Goal: Use online tool/utility: Utilize a website feature to perform a specific function

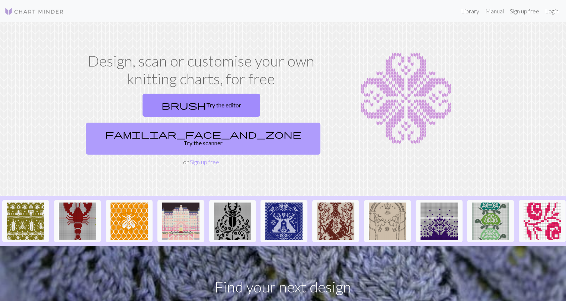
click at [247, 123] on link "familiar_face_and_zone Try the scanner" at bounding box center [203, 139] width 234 height 32
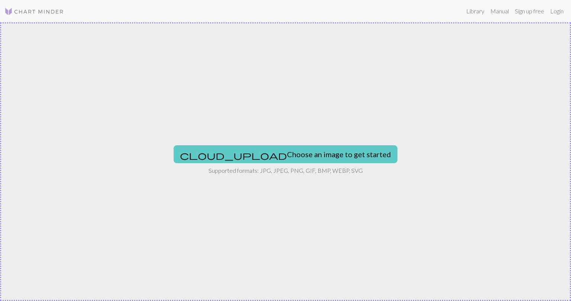
click at [275, 152] on button "cloud_upload Choose an image to get started" at bounding box center [286, 154] width 224 height 18
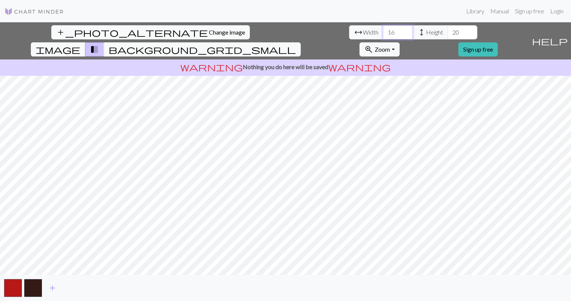
drag, startPoint x: 176, startPoint y: 33, endPoint x: 151, endPoint y: 35, distance: 24.9
click at [349, 35] on div "arrow_range Width 16 height Height 20" at bounding box center [413, 32] width 128 height 14
type input "60"
drag, startPoint x: 242, startPoint y: 32, endPoint x: 212, endPoint y: 34, distance: 30.2
click at [349, 34] on div "arrow_range Width 60 height Height 20" at bounding box center [413, 32] width 128 height 14
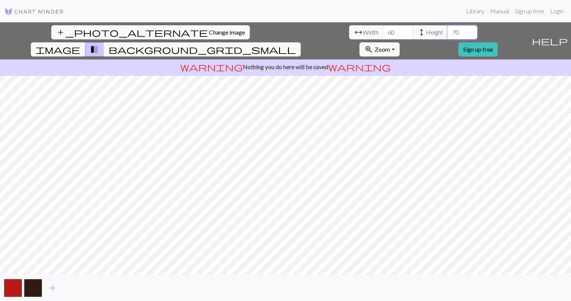
type input "70"
click at [296, 44] on span "background_grid_small" at bounding box center [202, 49] width 187 height 10
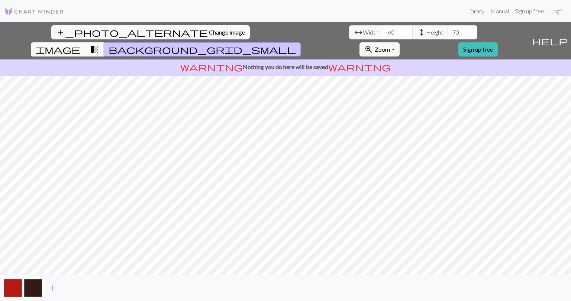
click at [99, 44] on span "transition_fade" at bounding box center [94, 49] width 9 height 10
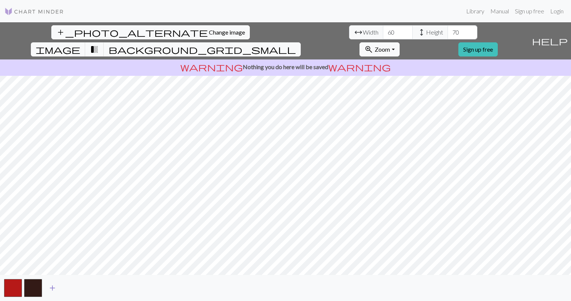
click at [54, 288] on span "add" at bounding box center [52, 288] width 9 height 10
click at [73, 286] on span "add" at bounding box center [72, 288] width 9 height 10
click at [77, 283] on button "button" at bounding box center [73, 288] width 18 height 18
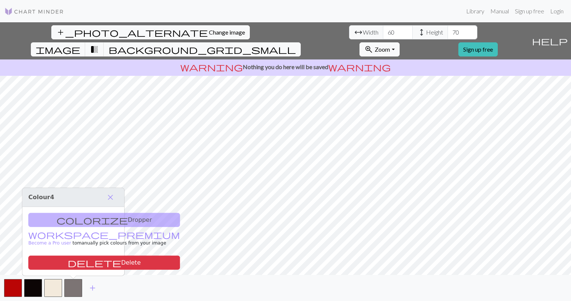
click at [83, 222] on div "colorize Dropper workspace_premium Become a Pro user to manually pick colours f…" at bounding box center [73, 241] width 102 height 69
click at [80, 44] on span "image" at bounding box center [58, 49] width 45 height 10
click at [46, 222] on div "colorize Dropper workspace_premium Become a Pro user to manually pick colours f…" at bounding box center [73, 241] width 102 height 69
click at [83, 221] on div "colorize Dropper workspace_premium Become a Pro user to manually pick colours f…" at bounding box center [73, 241] width 102 height 69
click at [111, 198] on span "close" at bounding box center [110, 197] width 9 height 10
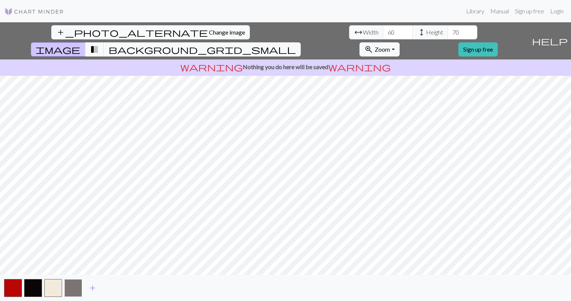
click at [74, 288] on button "button" at bounding box center [73, 288] width 18 height 18
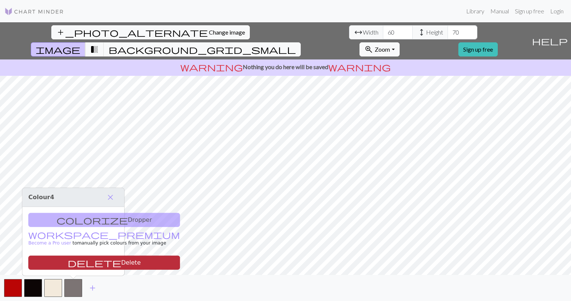
click at [74, 265] on button "delete Delete" at bounding box center [104, 263] width 152 height 14
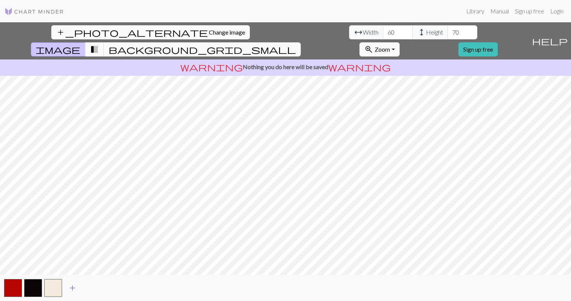
click at [73, 287] on span "add" at bounding box center [72, 288] width 9 height 10
click at [92, 287] on span "add" at bounding box center [92, 288] width 9 height 10
click at [110, 288] on span "add" at bounding box center [112, 288] width 9 height 10
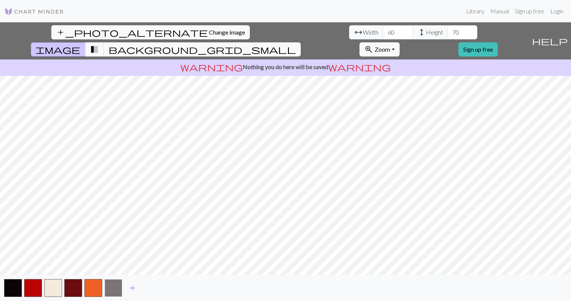
click at [112, 289] on button "button" at bounding box center [114, 288] width 18 height 18
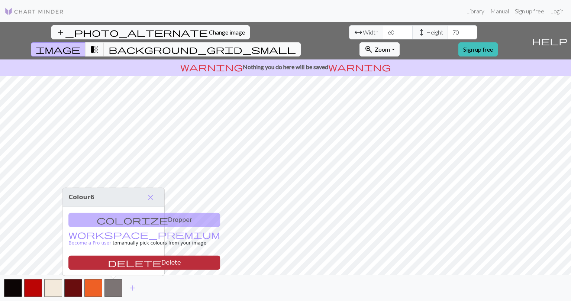
click at [118, 264] on button "delete Delete" at bounding box center [144, 263] width 152 height 14
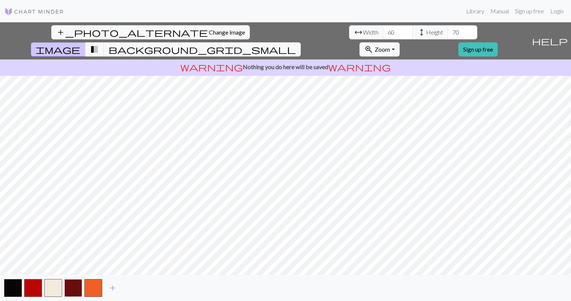
click at [74, 288] on button "button" at bounding box center [73, 288] width 18 height 18
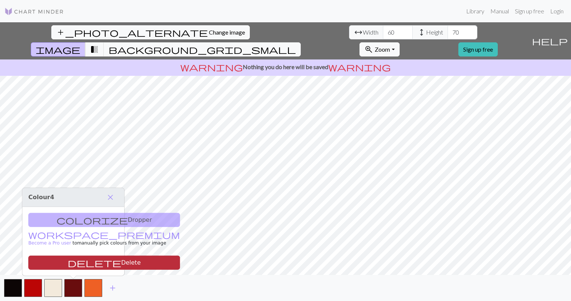
click at [76, 263] on button "delete Delete" at bounding box center [104, 263] width 152 height 14
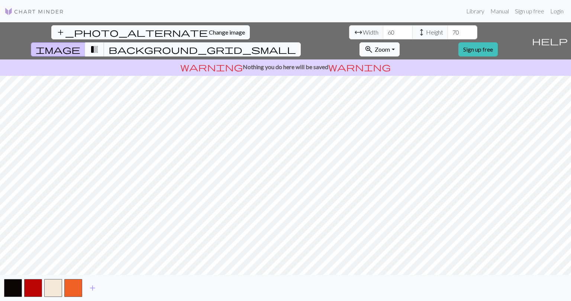
click at [99, 44] on span "transition_fade" at bounding box center [94, 49] width 9 height 10
click at [296, 44] on span "background_grid_small" at bounding box center [202, 49] width 187 height 10
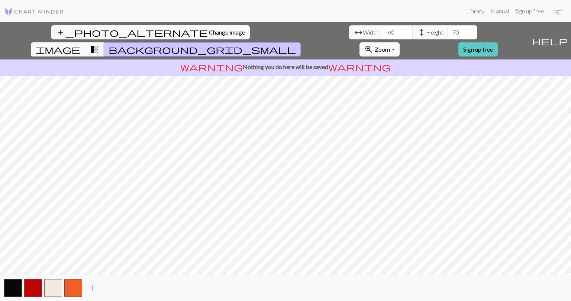
click at [498, 42] on link "Sign up free" at bounding box center [478, 49] width 39 height 14
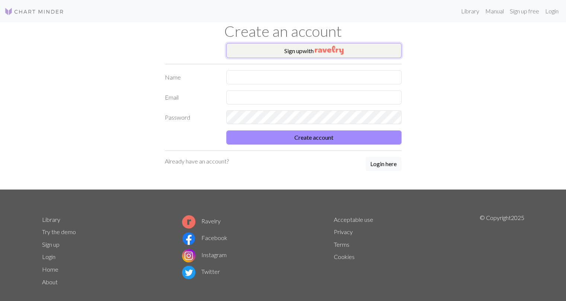
click at [329, 49] on img "button" at bounding box center [329, 50] width 29 height 9
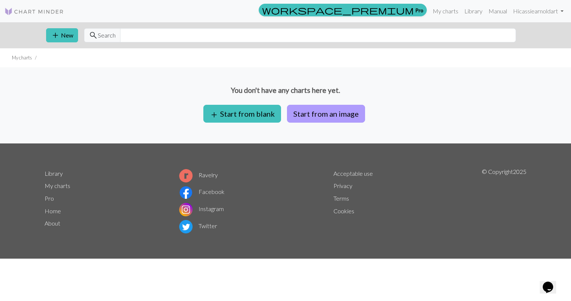
click at [336, 112] on button "Start from an image" at bounding box center [326, 114] width 78 height 18
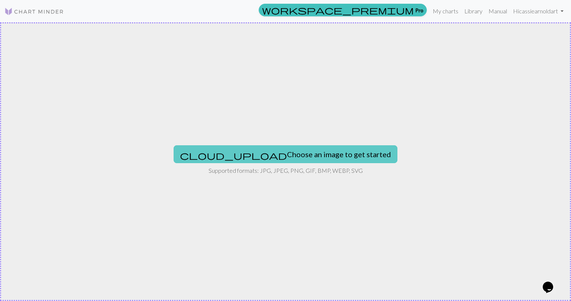
click at [299, 155] on button "cloud_upload Choose an image to get started" at bounding box center [286, 154] width 224 height 18
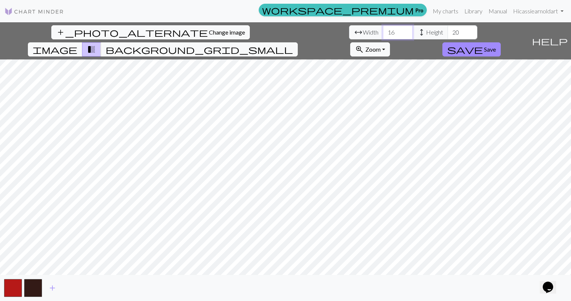
drag, startPoint x: 181, startPoint y: 32, endPoint x: 163, endPoint y: 35, distance: 18.5
click at [349, 35] on div "arrow_range Width 16 height Height 20" at bounding box center [413, 32] width 128 height 14
type input "60"
drag, startPoint x: 242, startPoint y: 35, endPoint x: 215, endPoint y: 34, distance: 26.8
click at [349, 34] on div "arrow_range Width 60 height Height 20" at bounding box center [413, 32] width 128 height 14
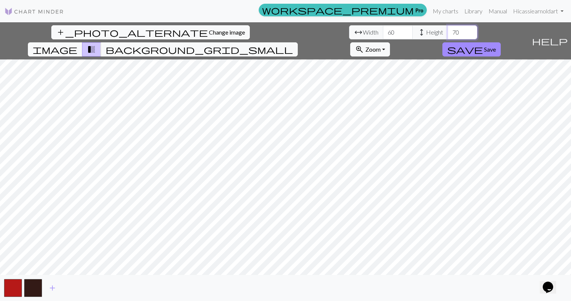
type input "70"
click at [53, 287] on span "add" at bounding box center [52, 288] width 9 height 10
click at [71, 286] on span "add" at bounding box center [72, 288] width 9 height 10
click at [92, 289] on span "add" at bounding box center [92, 288] width 9 height 10
click at [112, 289] on span "add" at bounding box center [112, 288] width 9 height 10
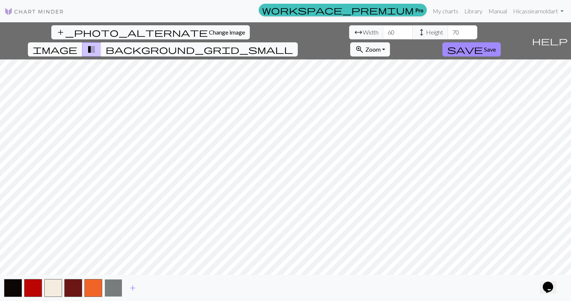
drag, startPoint x: 116, startPoint y: 289, endPoint x: 109, endPoint y: 287, distance: 6.9
click at [109, 287] on button "button" at bounding box center [114, 288] width 18 height 18
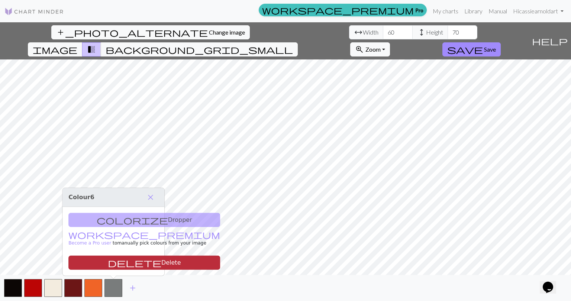
click at [110, 261] on button "delete Delete" at bounding box center [144, 263] width 152 height 14
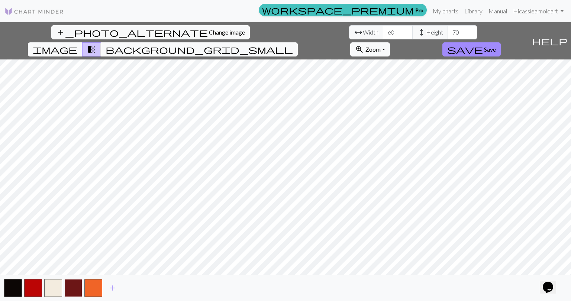
click at [71, 286] on button "button" at bounding box center [73, 288] width 18 height 18
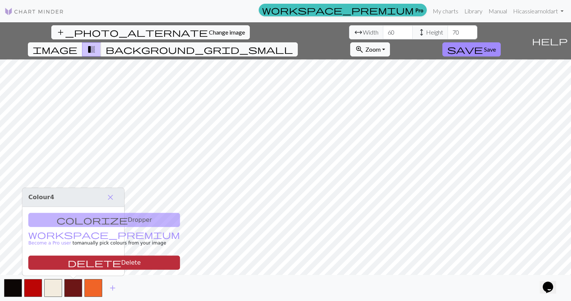
click at [78, 262] on button "delete Delete" at bounding box center [104, 263] width 152 height 14
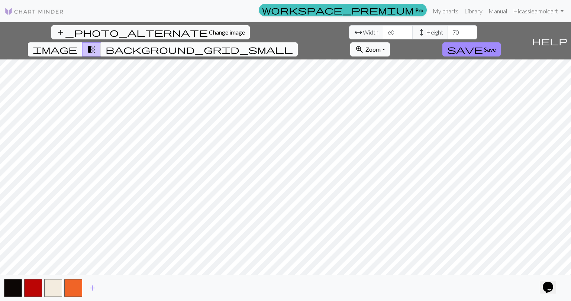
click at [293, 44] on span "background_grid_small" at bounding box center [199, 49] width 187 height 10
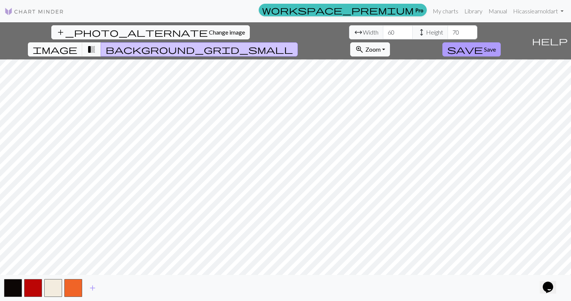
click at [496, 46] on span "Save" at bounding box center [490, 49] width 12 height 7
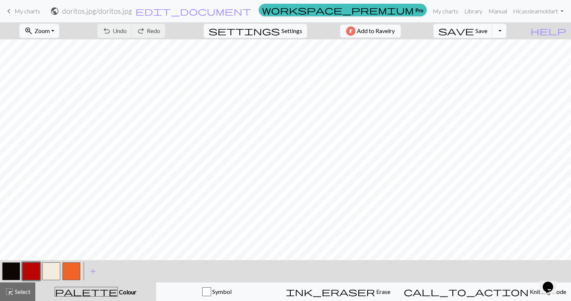
click at [507, 32] on button "Toggle Dropdown" at bounding box center [500, 31] width 14 height 14
click at [9, 273] on button "button" at bounding box center [11, 272] width 18 height 18
click at [53, 271] on button "button" at bounding box center [51, 272] width 18 height 18
click at [74, 271] on button "button" at bounding box center [71, 272] width 18 height 18
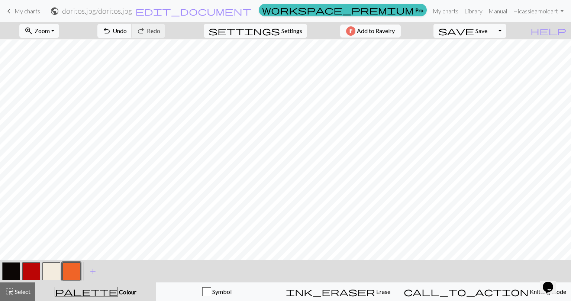
scroll to position [37, 0]
click at [34, 271] on button "button" at bounding box center [31, 272] width 18 height 18
click at [16, 274] on button "button" at bounding box center [11, 272] width 18 height 18
click at [57, 276] on button "button" at bounding box center [51, 272] width 18 height 18
click at [13, 268] on button "button" at bounding box center [11, 272] width 18 height 18
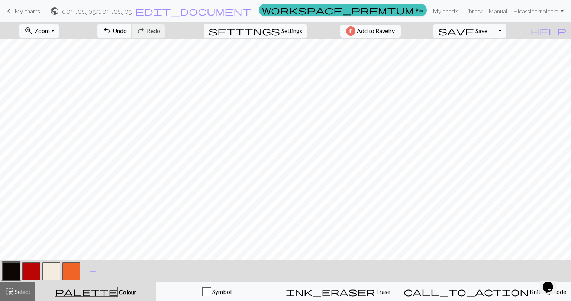
click at [49, 272] on button "button" at bounding box center [51, 272] width 18 height 18
click at [9, 275] on button "button" at bounding box center [11, 272] width 18 height 18
click at [55, 275] on button "button" at bounding box center [51, 272] width 18 height 18
click at [71, 274] on button "button" at bounding box center [71, 272] width 18 height 18
click at [53, 269] on button "button" at bounding box center [51, 272] width 18 height 18
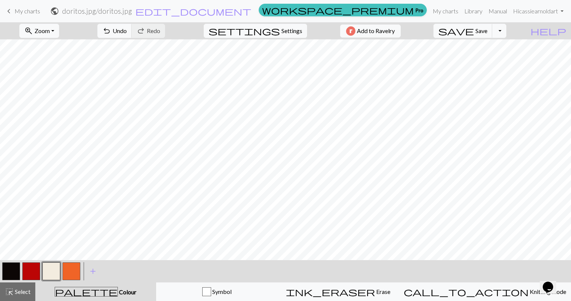
click at [11, 271] on button "button" at bounding box center [11, 272] width 18 height 18
click at [33, 267] on button "button" at bounding box center [31, 272] width 18 height 18
click at [73, 269] on button "button" at bounding box center [71, 272] width 18 height 18
click at [8, 268] on button "button" at bounding box center [11, 272] width 18 height 18
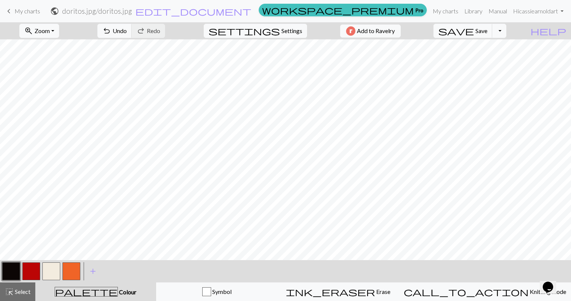
click at [68, 268] on button "button" at bounding box center [71, 272] width 18 height 18
click at [17, 265] on button "button" at bounding box center [11, 272] width 18 height 18
click at [70, 272] on button "button" at bounding box center [71, 272] width 18 height 18
click at [9, 273] on button "button" at bounding box center [11, 272] width 18 height 18
click at [16, 270] on button "button" at bounding box center [11, 272] width 18 height 18
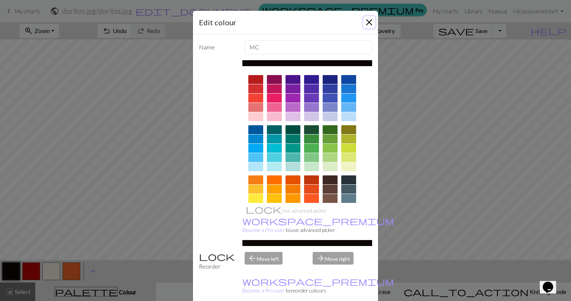
click at [367, 21] on button "Close" at bounding box center [369, 22] width 12 height 12
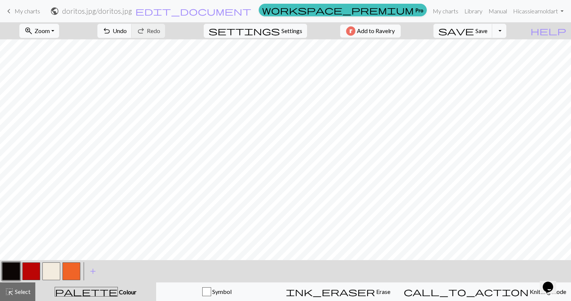
click at [55, 272] on button "button" at bounding box center [51, 272] width 18 height 18
click at [507, 30] on button "Toggle Dropdown" at bounding box center [500, 31] width 14 height 14
click at [488, 30] on span "Save" at bounding box center [482, 30] width 12 height 7
click at [507, 32] on button "Toggle Dropdown" at bounding box center [500, 31] width 14 height 14
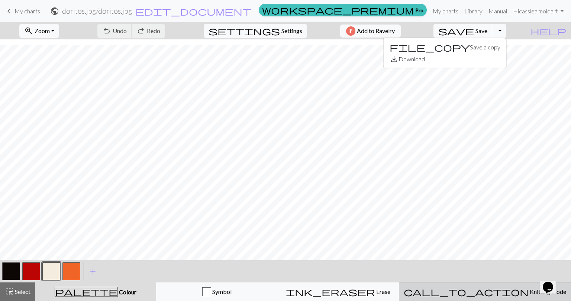
scroll to position [71, 0]
click at [529, 289] on span "Knitting mode" at bounding box center [548, 291] width 38 height 7
